Goal: Find specific page/section: Find specific page/section

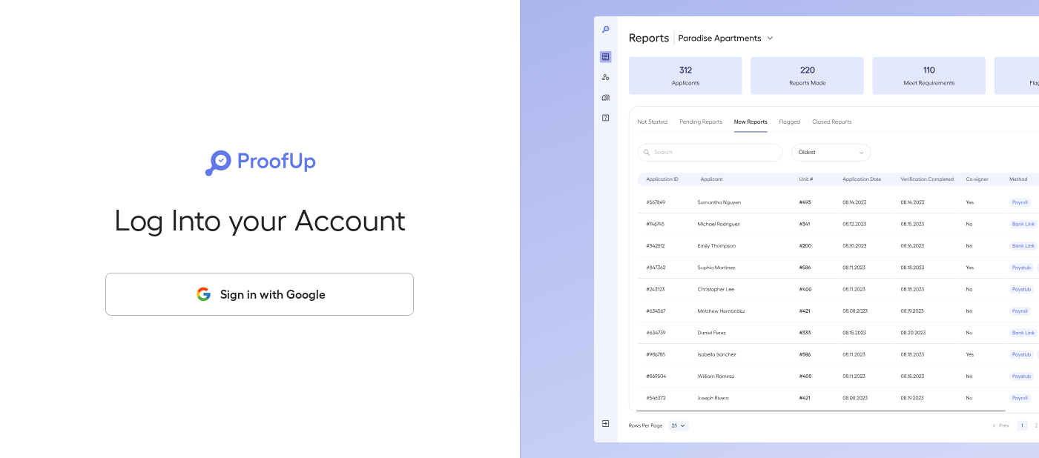
click at [386, 297] on button "Sign in with Google" at bounding box center [259, 294] width 309 height 43
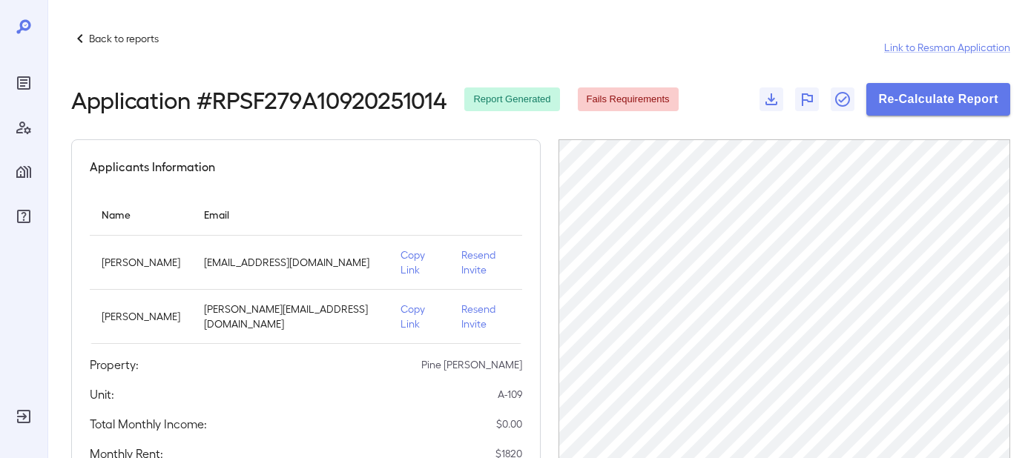
scroll to position [148, 0]
